Goal: Task Accomplishment & Management: Manage account settings

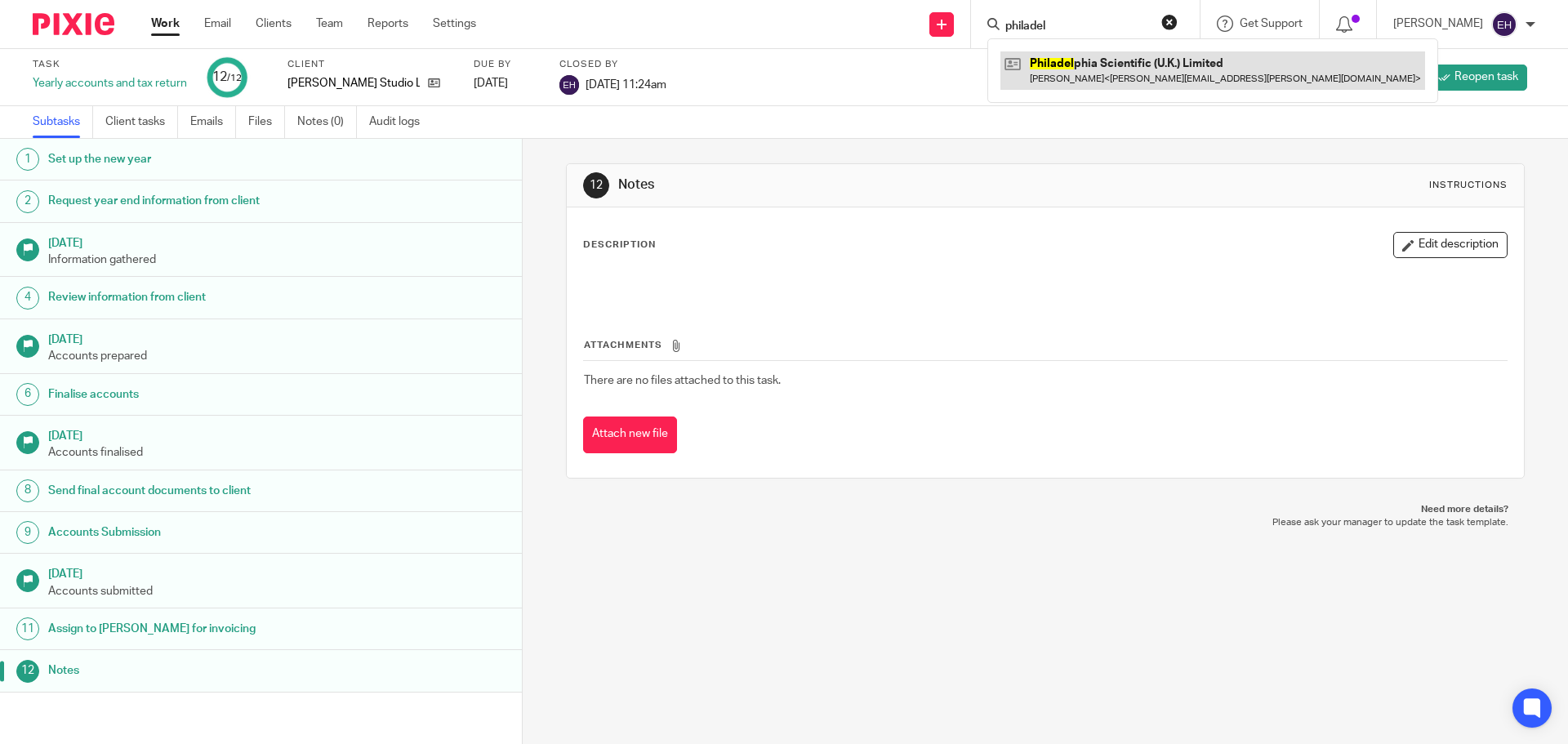
type input "philadel"
click at [1105, 59] on link at bounding box center [1212, 71] width 425 height 38
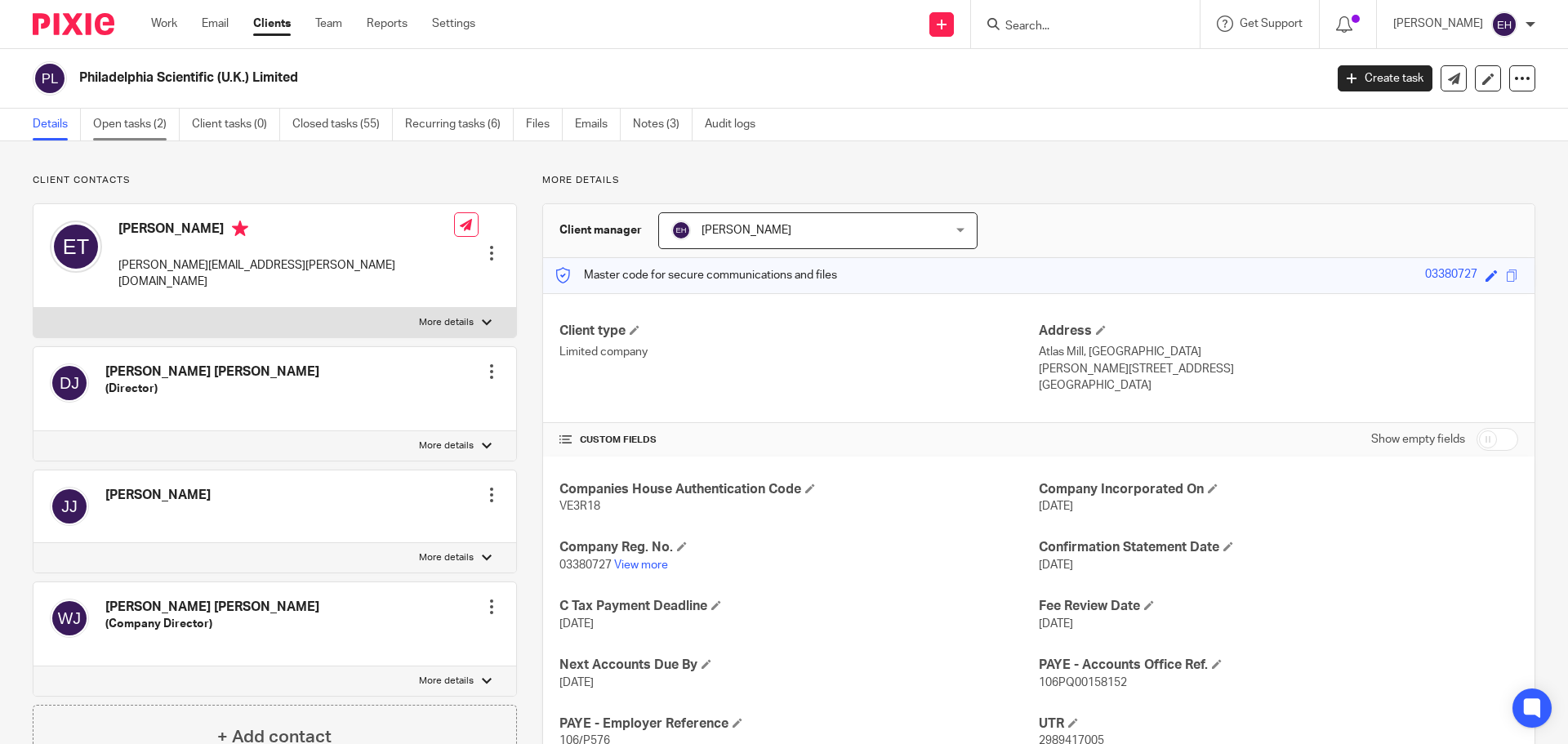
click at [109, 124] on link "Open tasks (2)" at bounding box center [136, 124] width 87 height 32
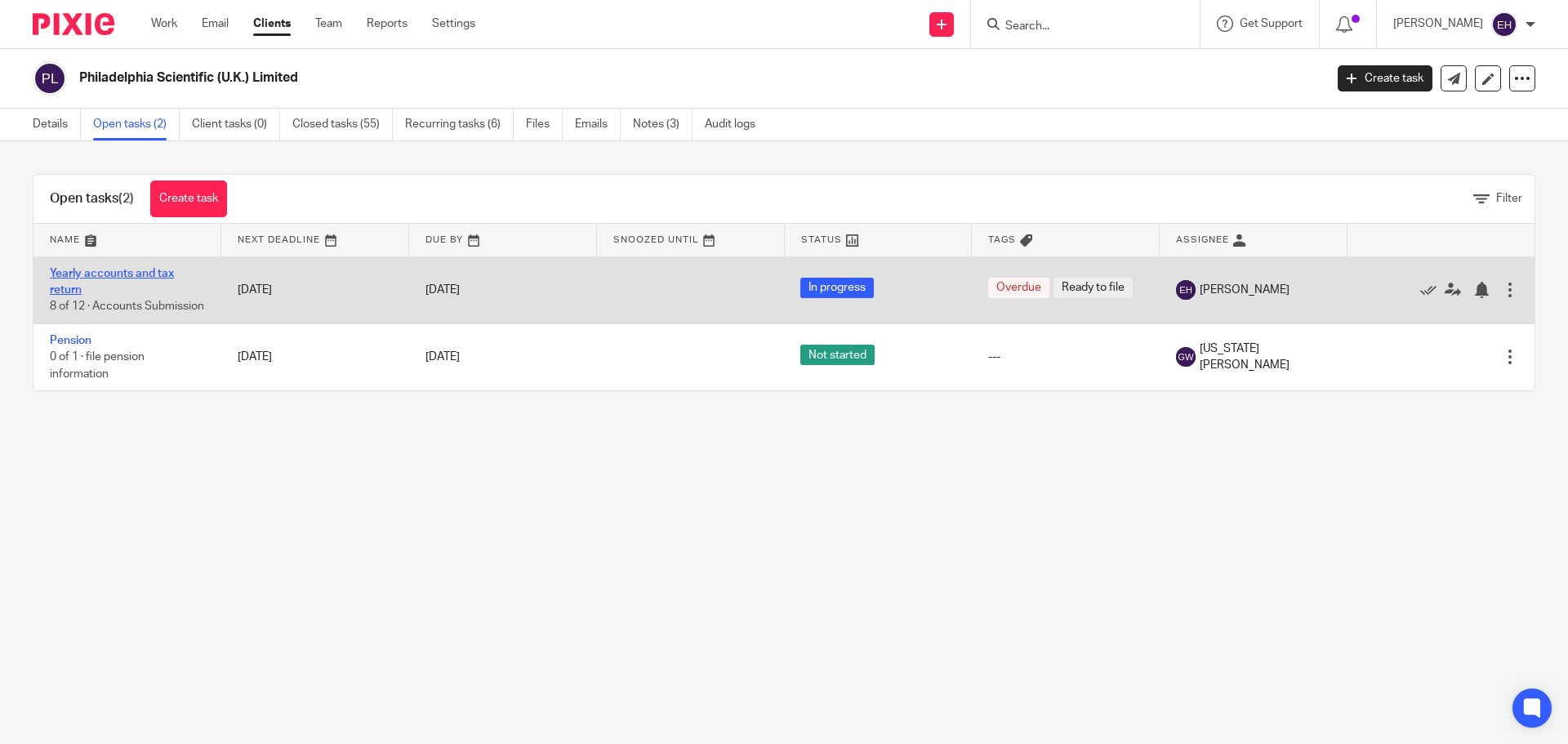
click at [121, 272] on link "Yearly accounts and tax return" at bounding box center [112, 282] width 124 height 28
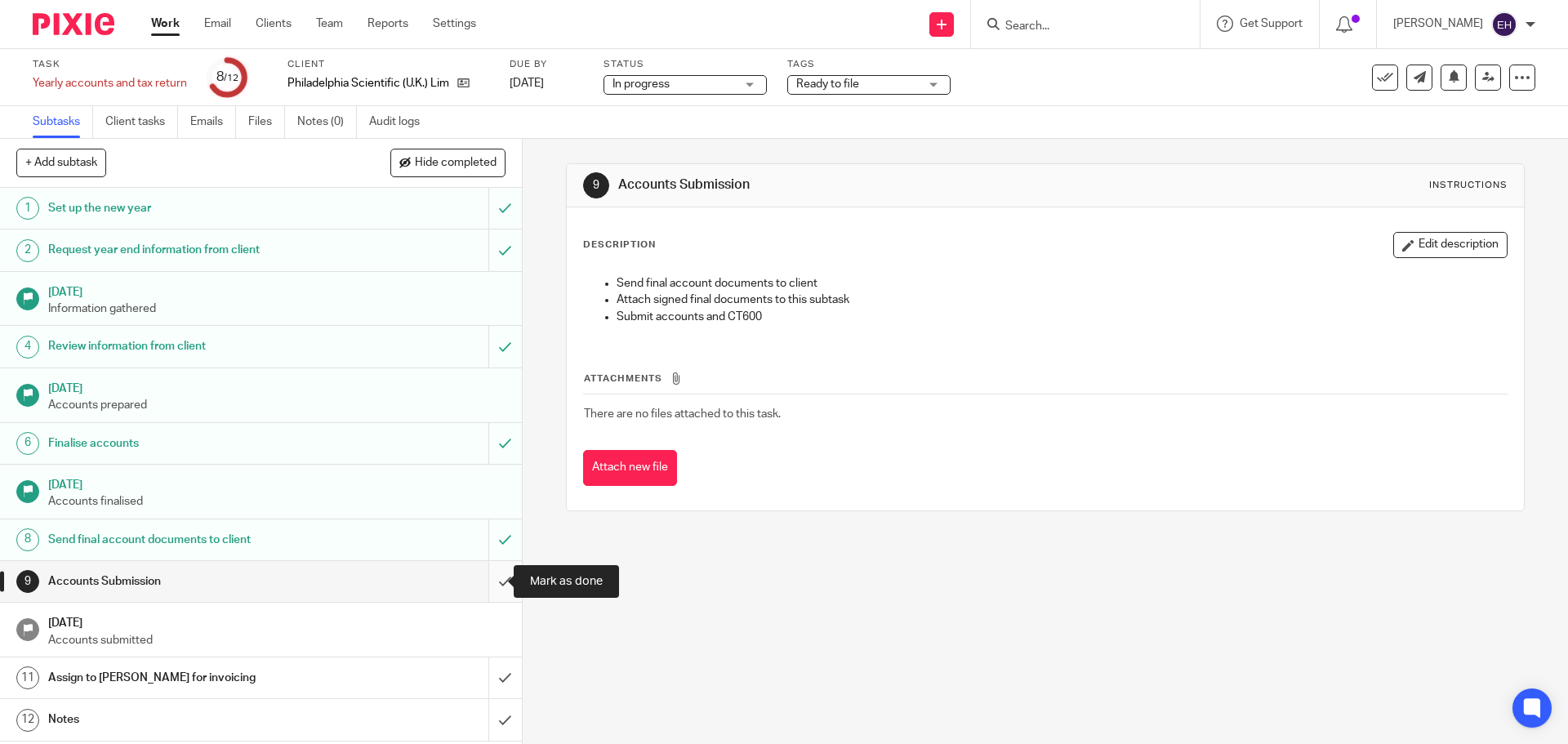
click at [485, 585] on input "submit" at bounding box center [261, 581] width 522 height 40
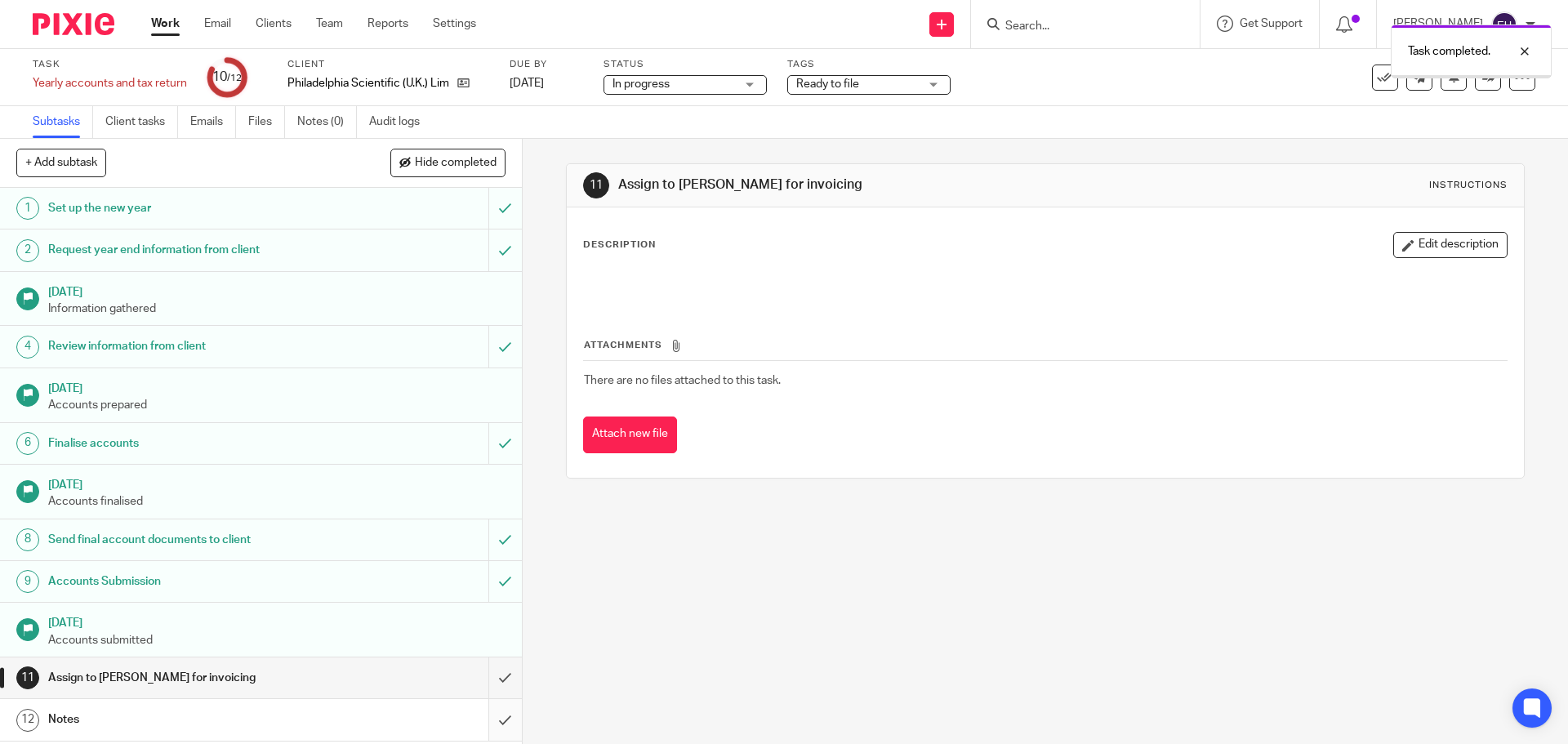
click at [490, 722] on input "submit" at bounding box center [261, 719] width 522 height 40
click at [484, 679] on input "submit" at bounding box center [261, 678] width 522 height 40
